Goal: Use online tool/utility

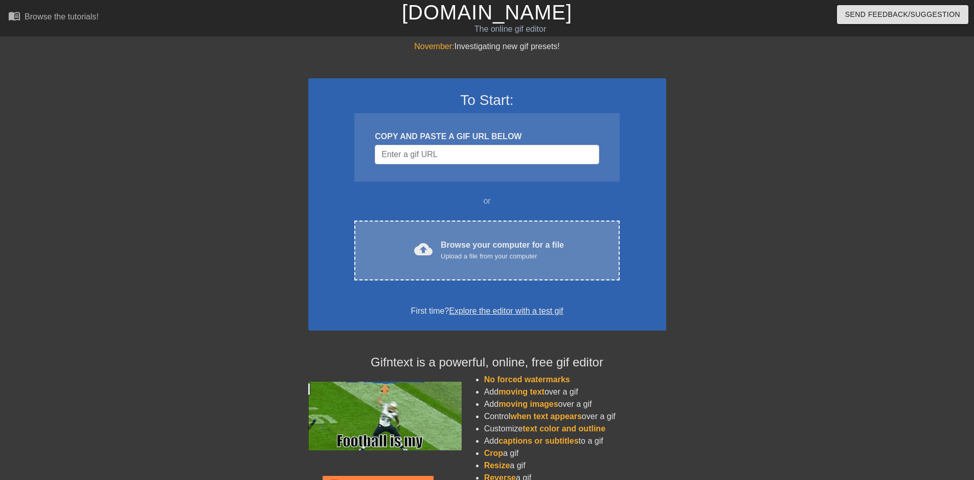
click at [428, 252] on span "cloud_upload" at bounding box center [423, 249] width 18 height 18
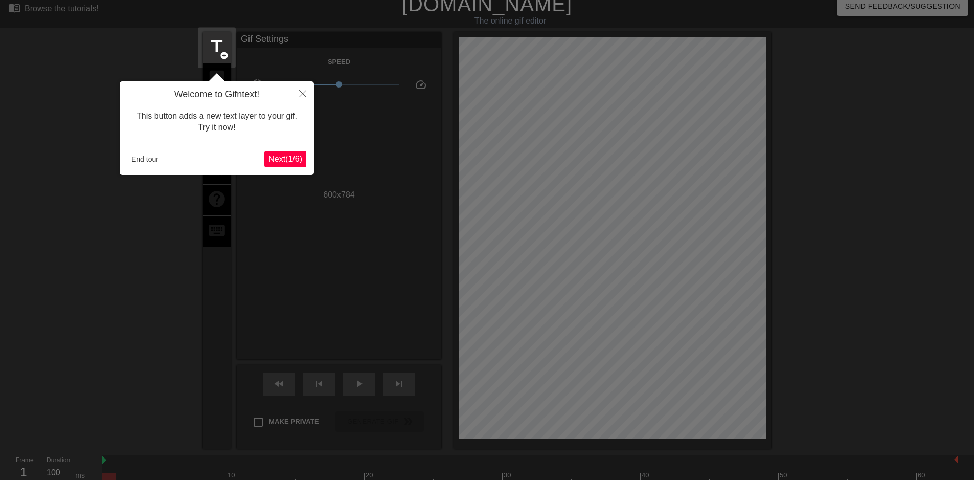
scroll to position [25, 0]
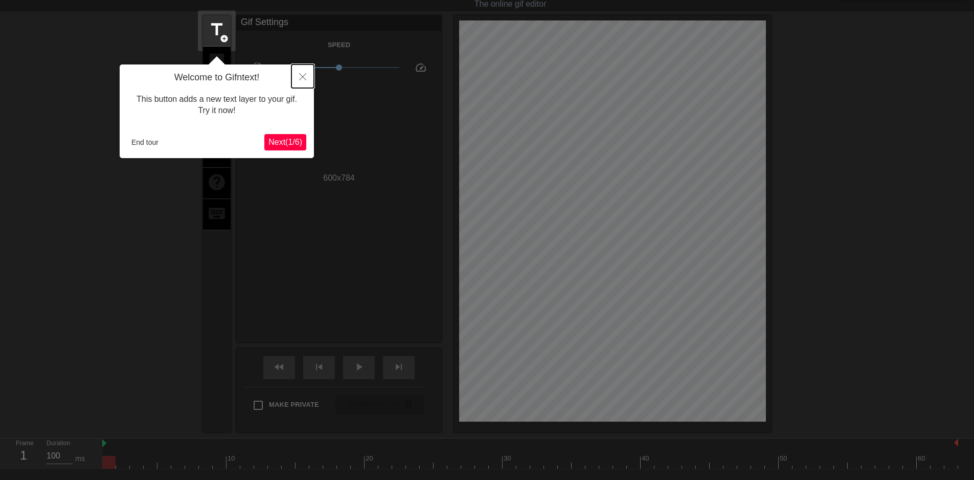
click at [299, 79] on icon "Close" at bounding box center [302, 76] width 7 height 7
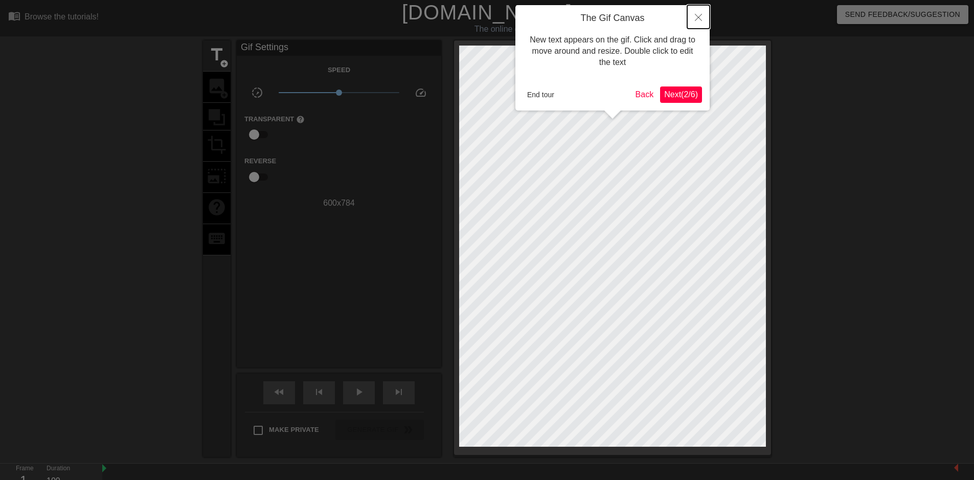
click at [698, 13] on button "Close" at bounding box center [698, 17] width 22 height 24
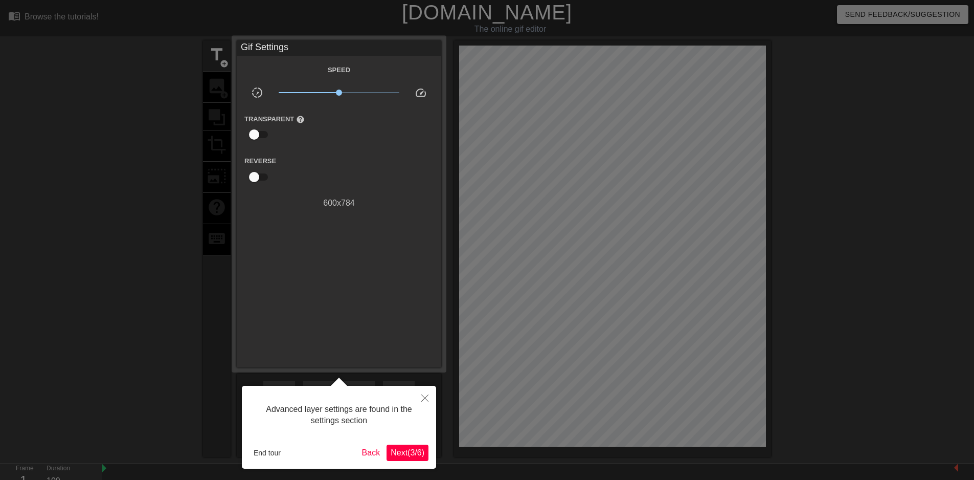
scroll to position [25, 0]
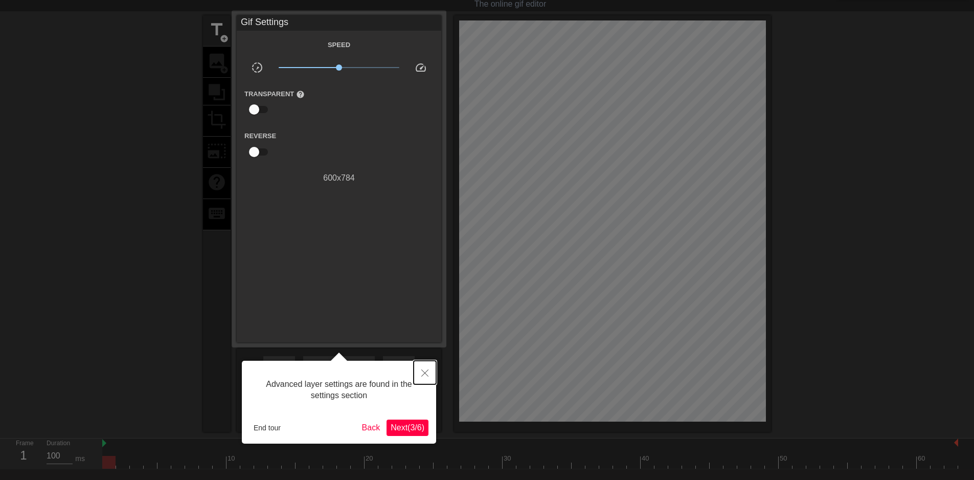
click at [421, 374] on button "Close" at bounding box center [425, 372] width 22 height 24
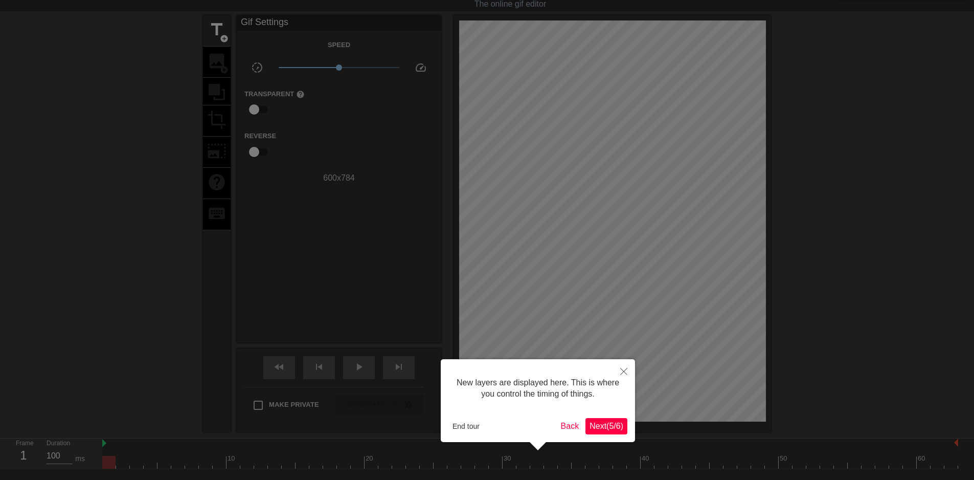
scroll to position [9, 0]
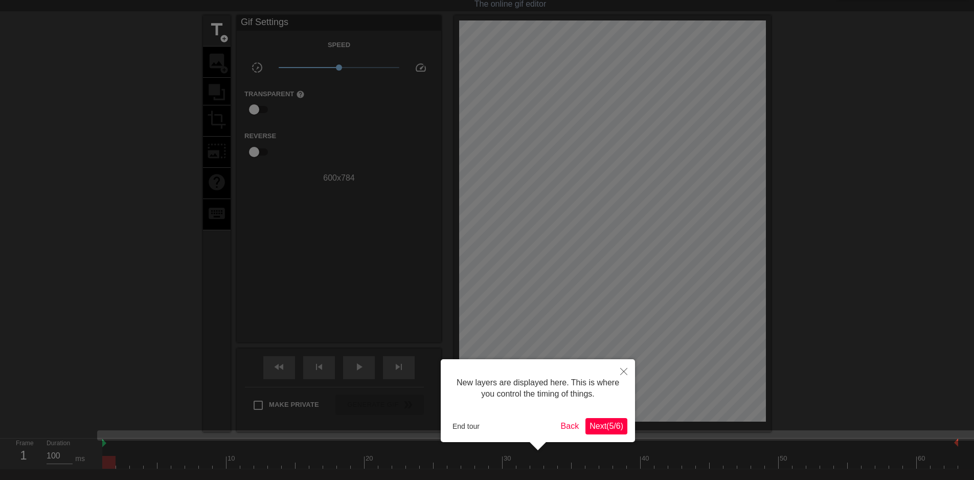
click at [598, 433] on button "Next ( 5 / 6 )" at bounding box center [606, 426] width 42 height 16
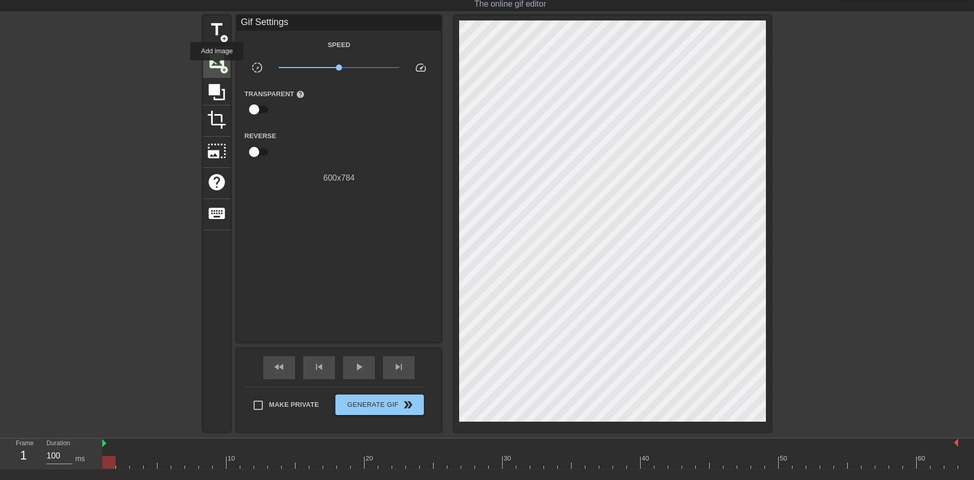
click at [217, 67] on span "image" at bounding box center [216, 60] width 19 height 19
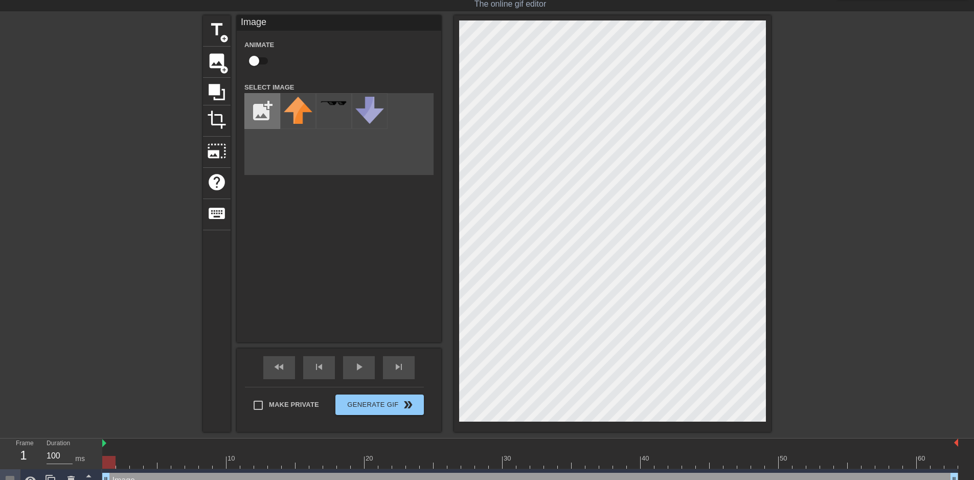
click at [255, 120] on input "file" at bounding box center [262, 111] width 35 height 35
type input "C:\fakepath\image-removebg-preview.png"
click at [301, 117] on img at bounding box center [298, 118] width 29 height 43
click at [812, 0] on html "menu_book Browse the tutorials! [DOMAIN_NAME] The online gif editor Send Feedba…" at bounding box center [487, 233] width 974 height 517
click at [486, 432] on div "menu_book Browse the tutorials! [DOMAIN_NAME] The online gif editor Send Feedba…" at bounding box center [487, 233] width 974 height 517
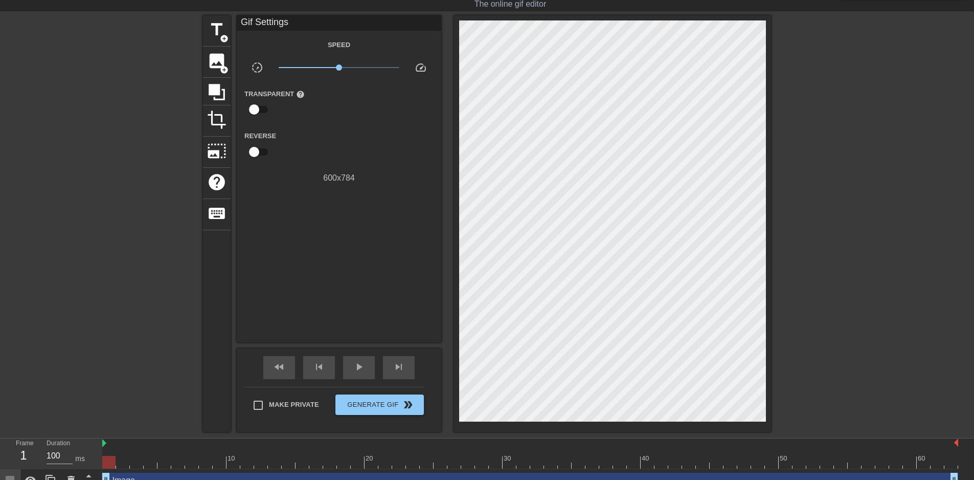
click at [862, 283] on div at bounding box center [859, 168] width 153 height 307
click at [402, 402] on span "double_arrow" at bounding box center [408, 404] width 12 height 12
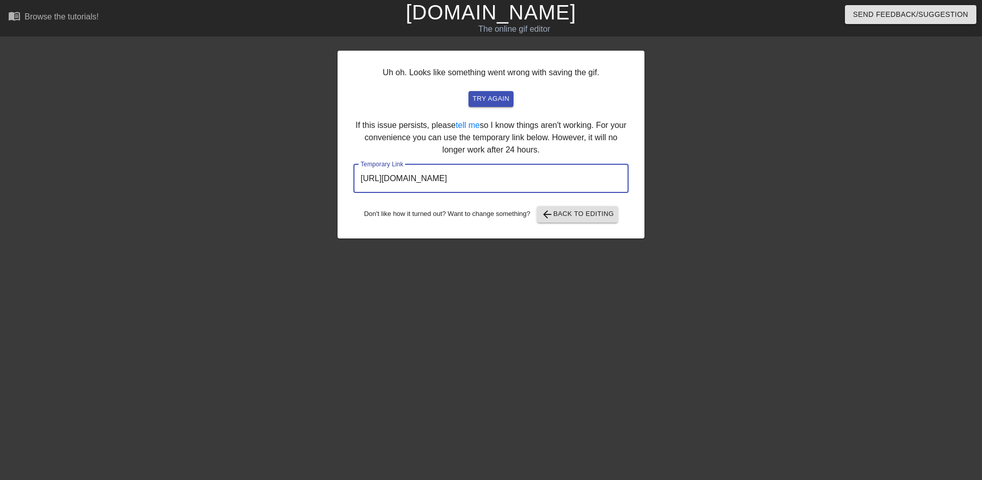
drag, startPoint x: 570, startPoint y: 181, endPoint x: 336, endPoint y: 177, distance: 234.2
click at [336, 177] on div "Uh oh. Looks like something went wrong with saving the gif. try again If this i…" at bounding box center [491, 193] width 982 height 307
